Goal: Find specific page/section: Find specific page/section

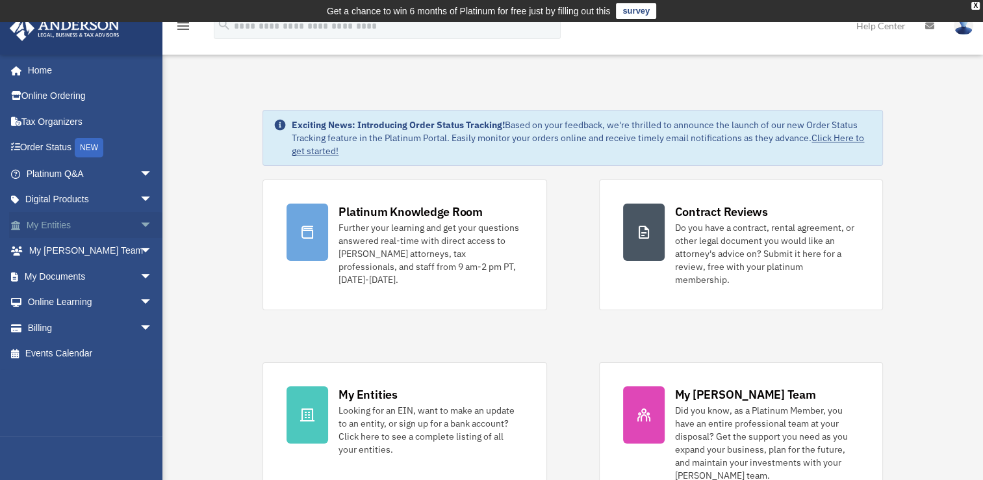
click at [140, 223] on span "arrow_drop_down" at bounding box center [153, 225] width 26 height 27
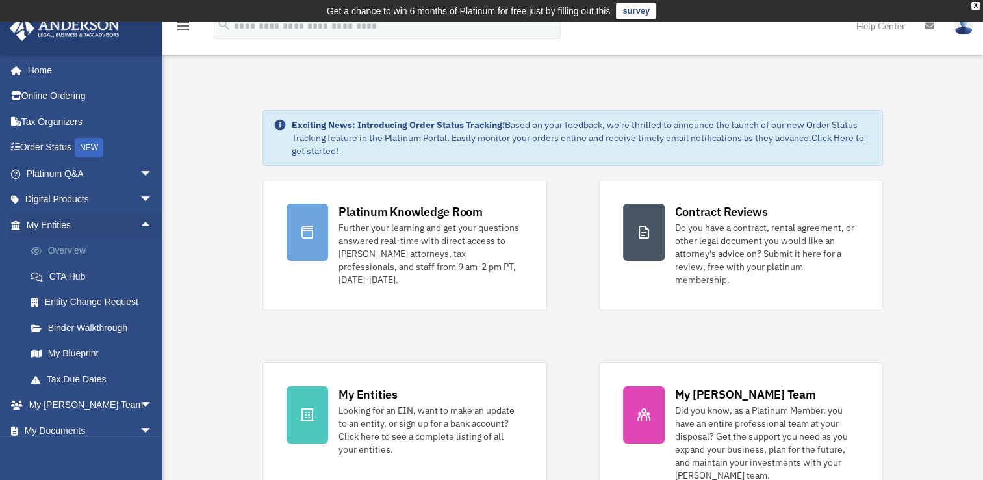
click at [75, 250] on link "Overview" at bounding box center [95, 251] width 154 height 26
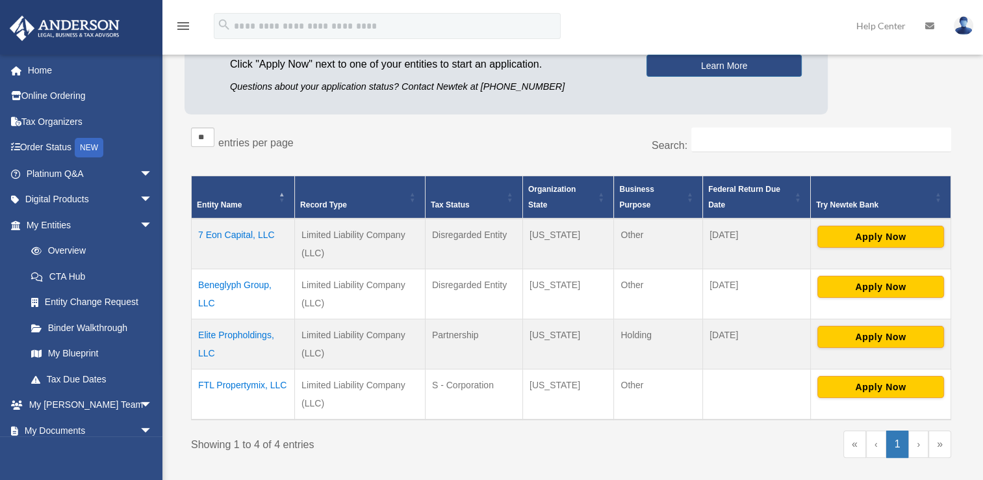
scroll to position [176, 0]
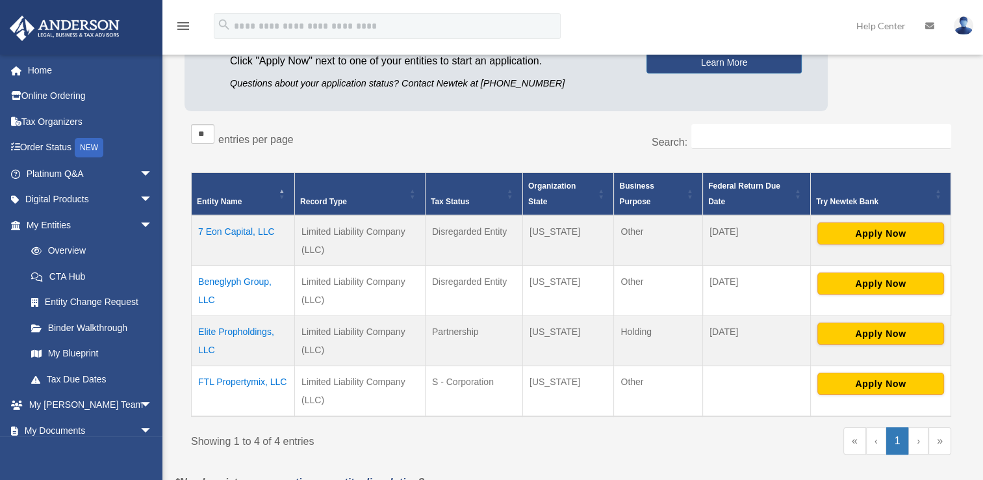
click at [233, 282] on td "Beneglyph Group, LLC" at bounding box center [243, 290] width 103 height 50
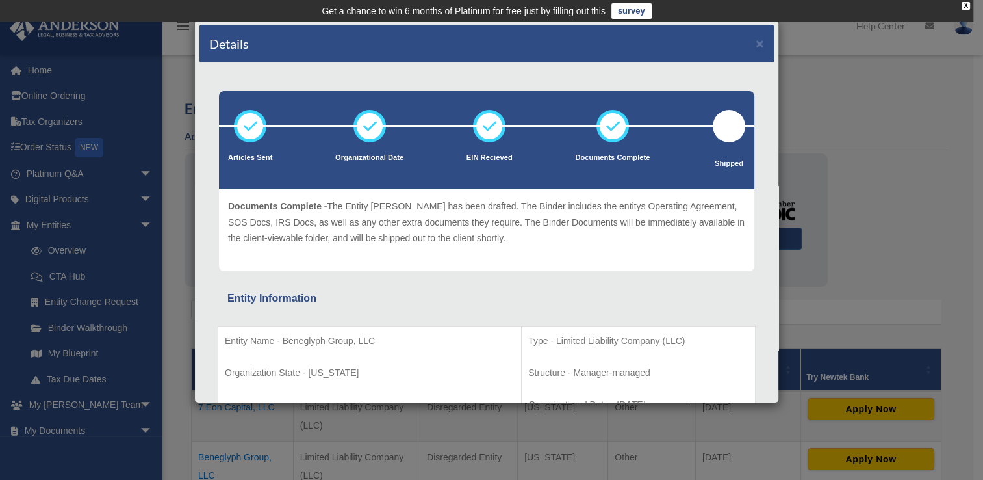
scroll to position [0, 0]
click at [756, 40] on button "×" at bounding box center [760, 43] width 8 height 14
